Goal: Task Accomplishment & Management: Use online tool/utility

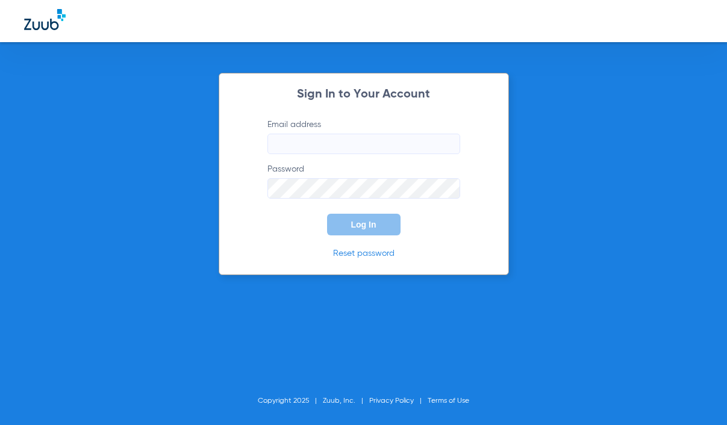
type input "[EMAIL_ADDRESS][DOMAIN_NAME]"
click at [375, 230] on button "Log In" at bounding box center [363, 225] width 73 height 22
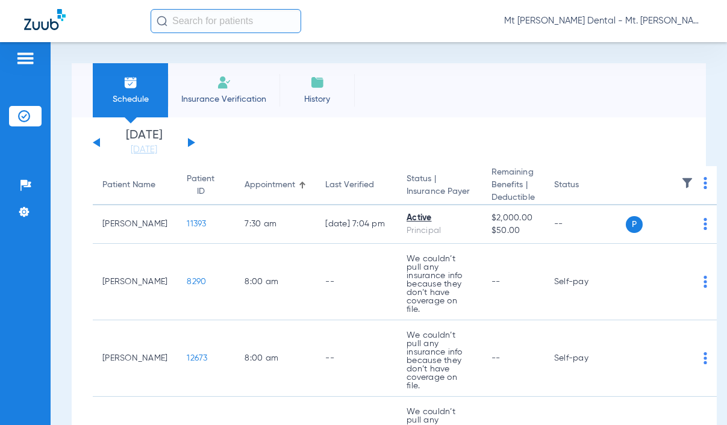
click at [193, 20] on input "text" at bounding box center [225, 21] width 150 height 24
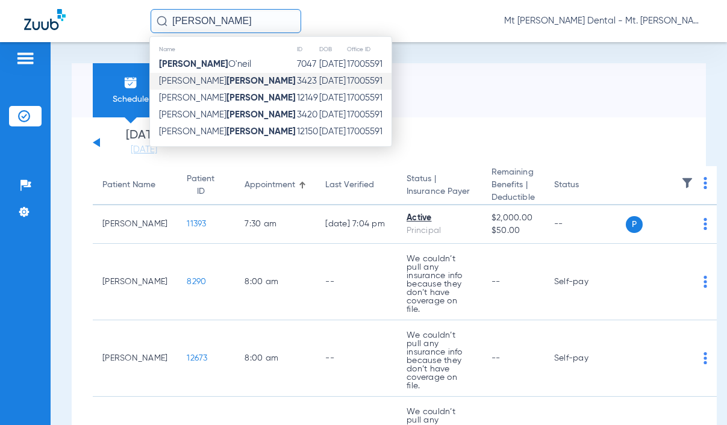
type input "[PERSON_NAME]"
click at [191, 82] on span "[PERSON_NAME]" at bounding box center [227, 80] width 137 height 9
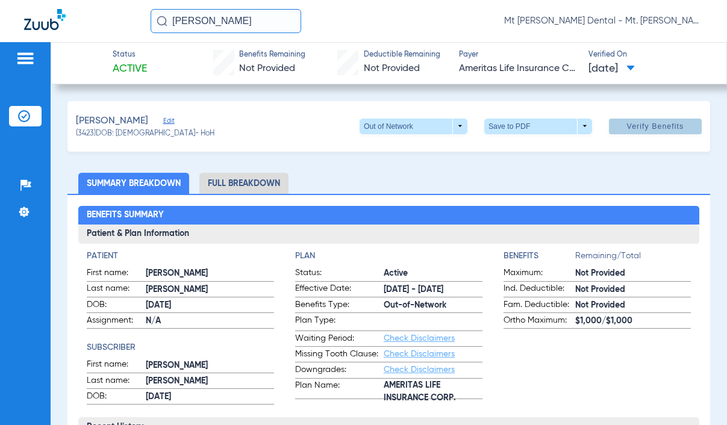
click at [628, 128] on span "Verify Benefits" at bounding box center [655, 127] width 57 height 10
